Goal: Task Accomplishment & Management: Manage account settings

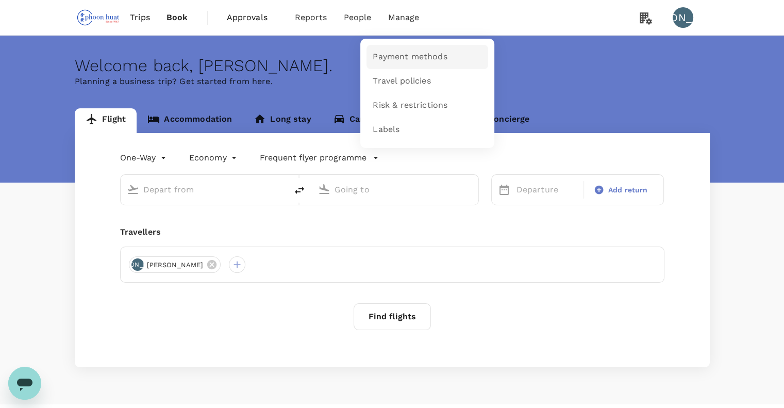
click at [400, 59] on span "Payment methods" at bounding box center [410, 57] width 74 height 12
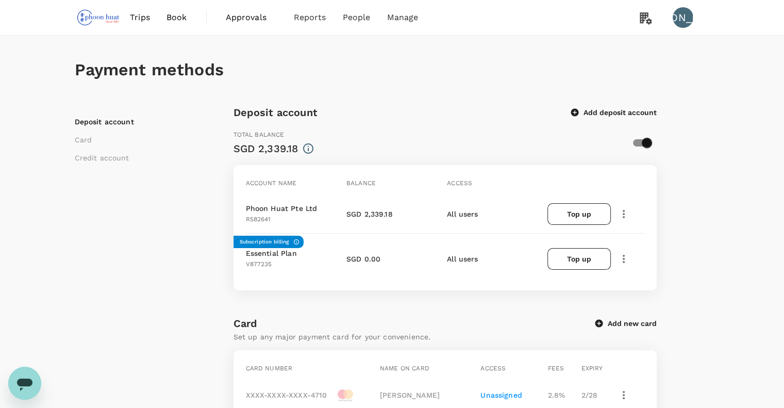
click at [591, 217] on button "Top up" at bounding box center [579, 214] width 63 height 22
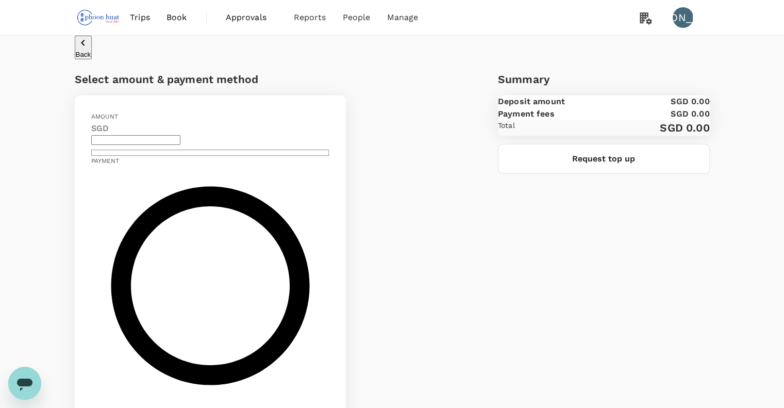
click at [181, 135] on input "text" at bounding box center [135, 140] width 89 height 10
type input "8,000"
click at [534, 174] on button "Request top up" at bounding box center [604, 159] width 212 height 30
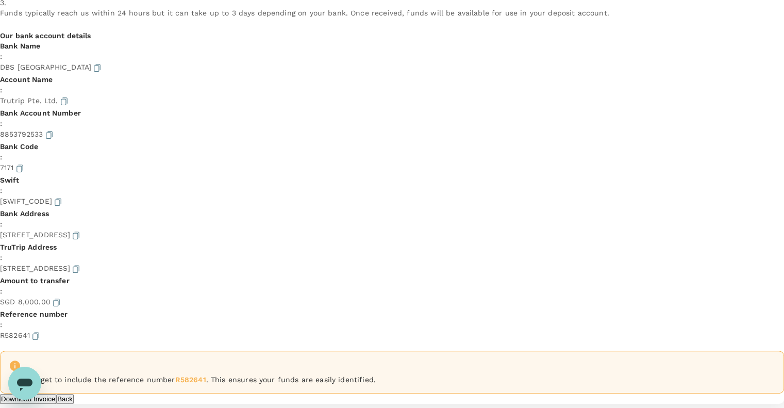
scroll to position [367, 0]
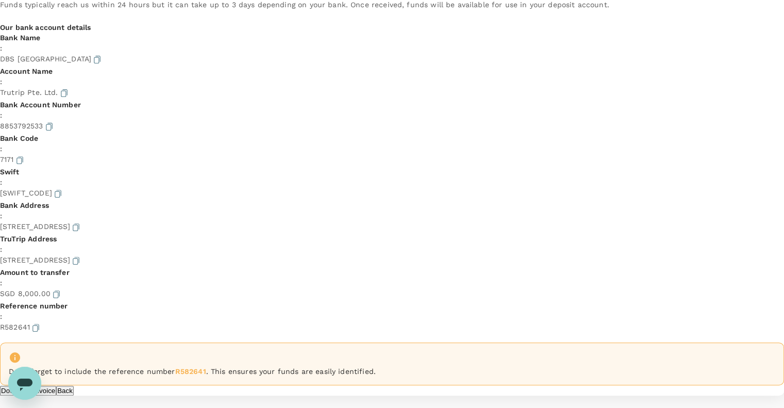
click at [56, 386] on button "Download Invoice" at bounding box center [28, 391] width 56 height 10
click at [74, 386] on button "Back" at bounding box center [65, 391] width 18 height 10
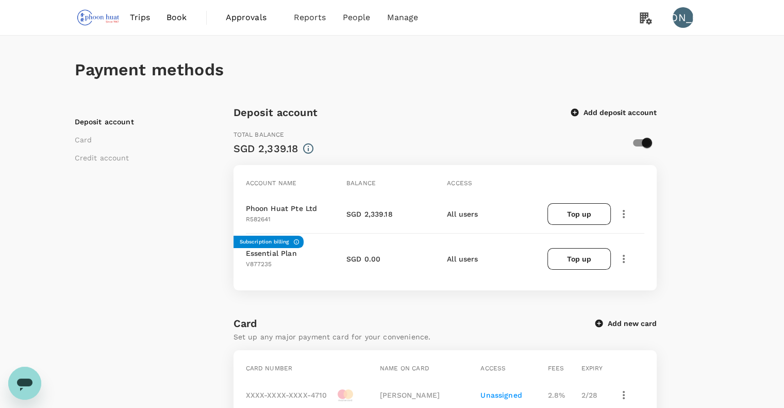
click at [622, 215] on icon "button" at bounding box center [624, 214] width 12 height 12
click at [706, 200] on div "Deposit account Card Credit account Deposit account Add deposit account Total b…" at bounding box center [392, 403] width 635 height 599
